Goal: Task Accomplishment & Management: Manage account settings

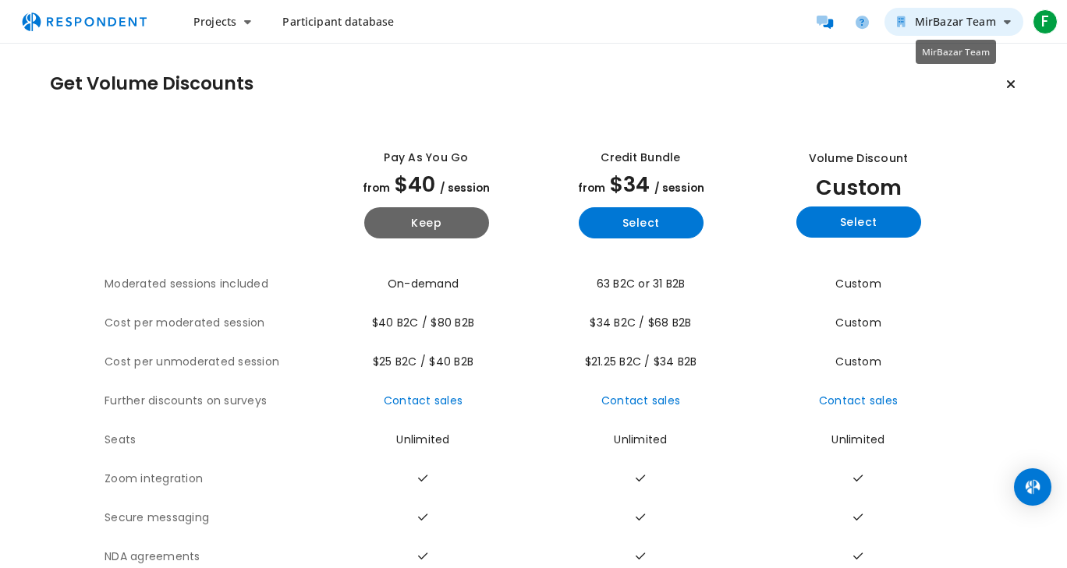
click at [969, 29] on span "MirBazar Team" at bounding box center [954, 21] width 81 height 15
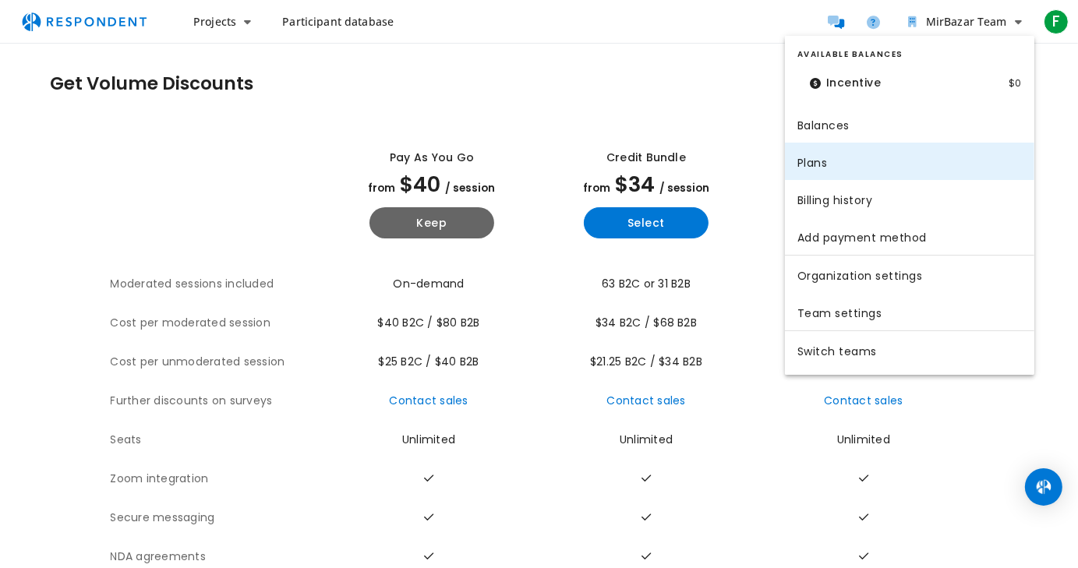
click at [900, 165] on link "Plans" at bounding box center [909, 161] width 249 height 37
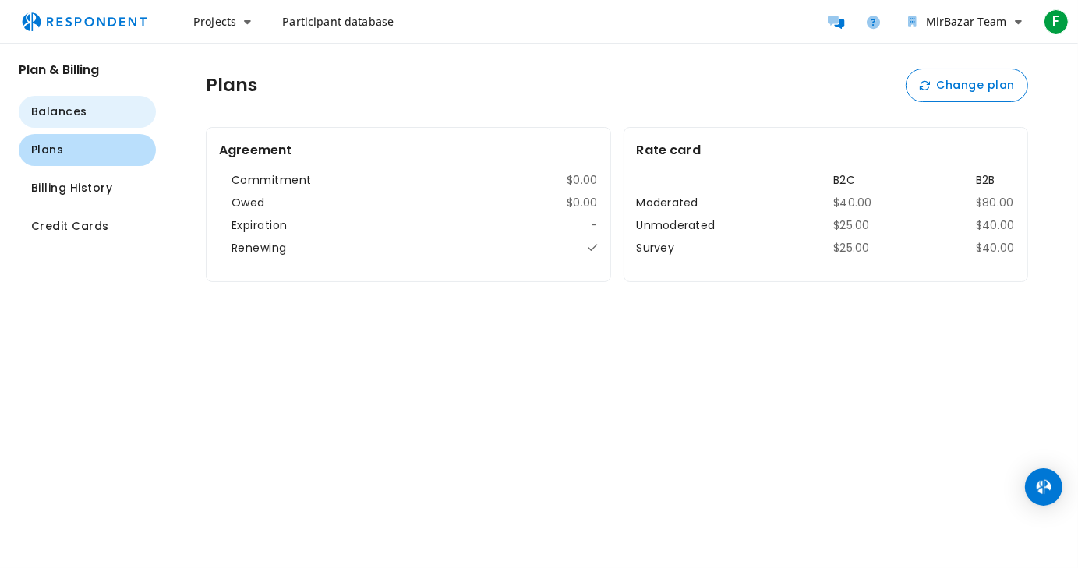
click at [114, 116] on button "Balances" at bounding box center [87, 112] width 137 height 32
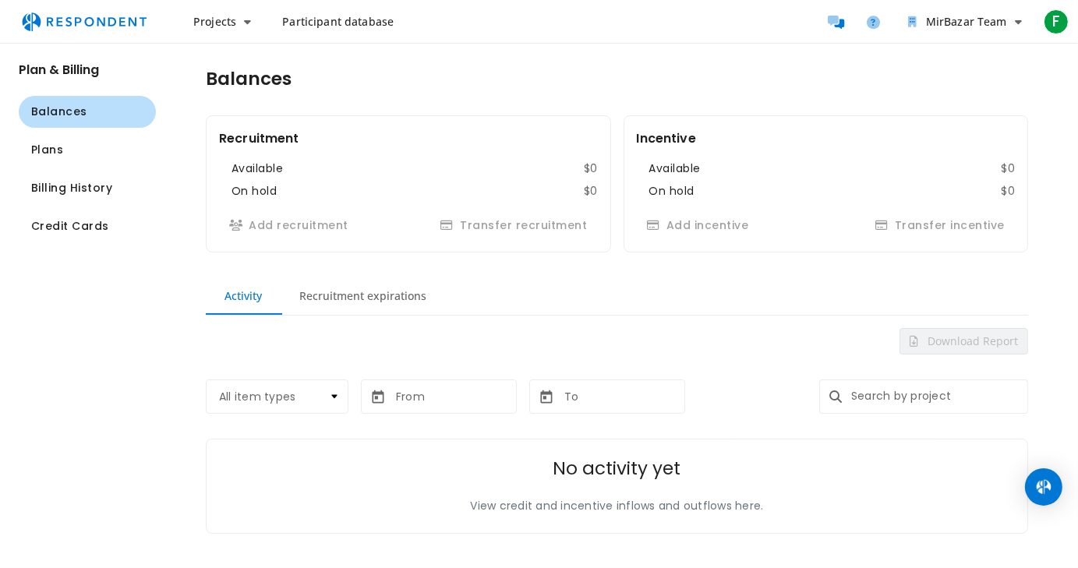
click at [341, 299] on md-tab-item "Recruitment expirations" at bounding box center [363, 296] width 165 height 37
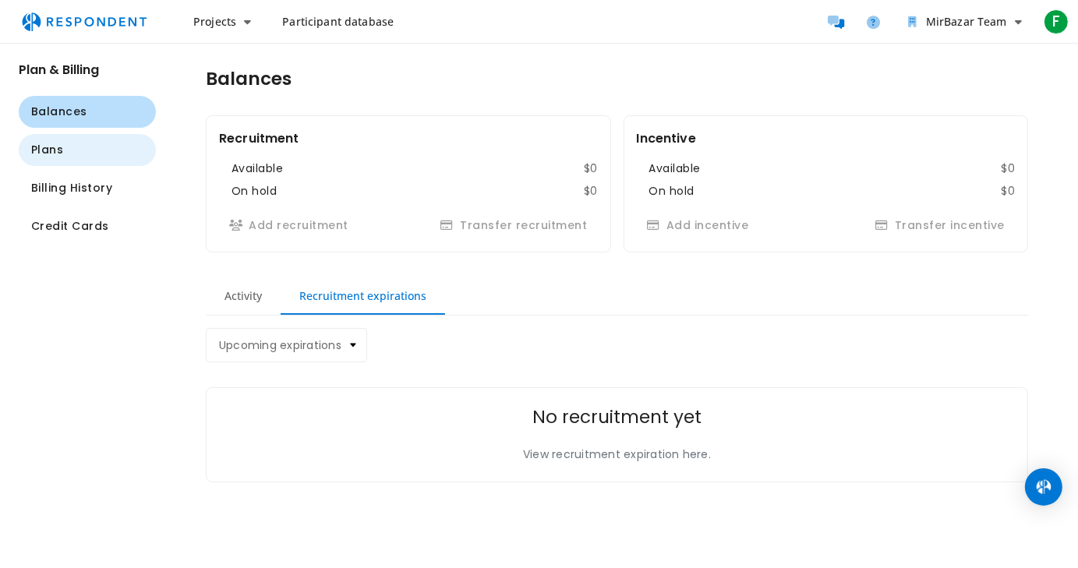
click at [125, 155] on button "Plans" at bounding box center [87, 150] width 137 height 32
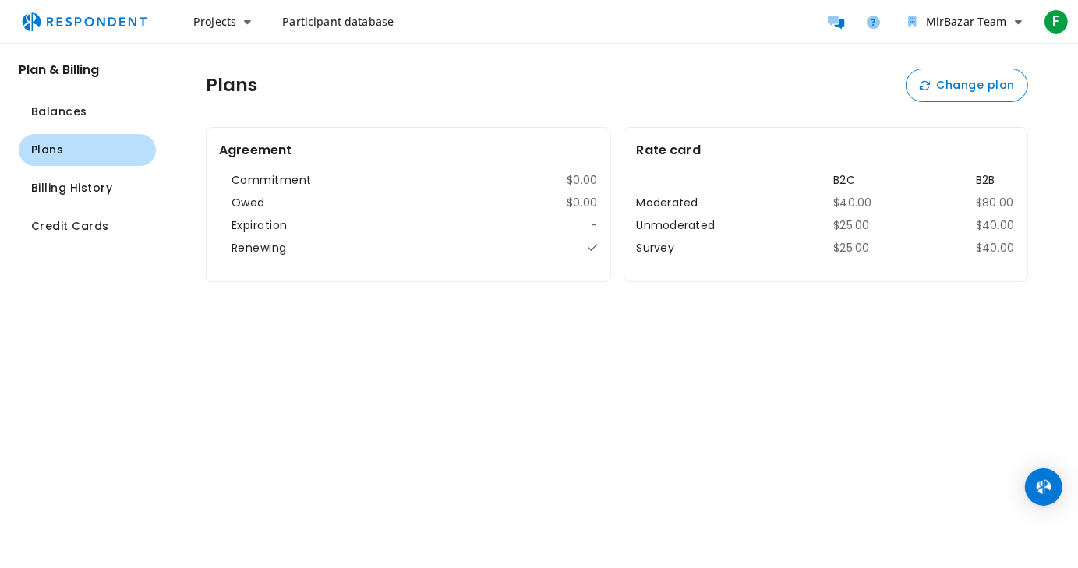
click at [357, 186] on div "Commitment $0.00 Owed $0.00 Expiration -" at bounding box center [415, 203] width 366 height 62
click at [923, 93] on button "Change plan" at bounding box center [967, 86] width 122 height 34
